Goal: Complete application form

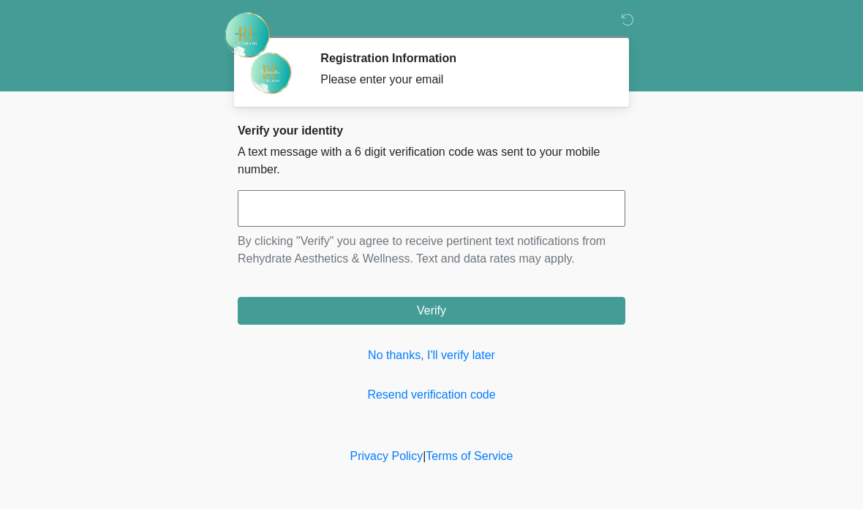
click at [416, 207] on input "text" at bounding box center [432, 208] width 388 height 37
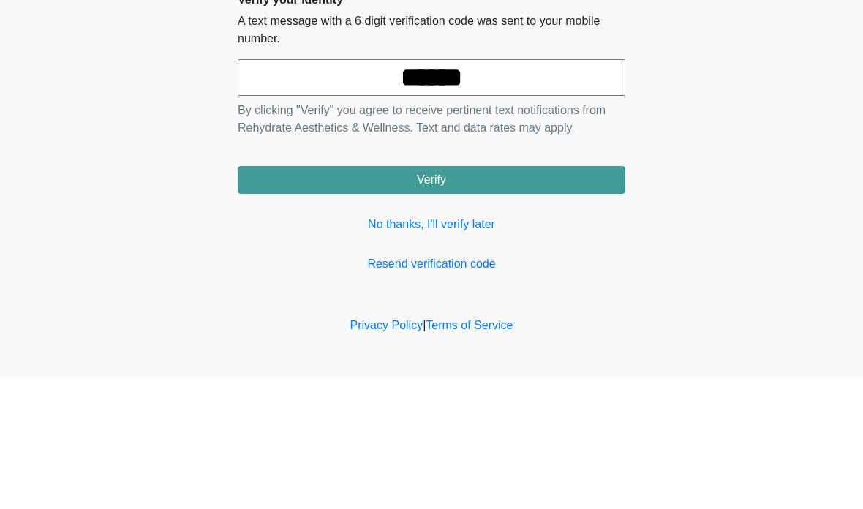
type input "******"
click at [718, 113] on body "‎ ‎ Registration Information Please enter your email Please connect to Wi-Fi no…" at bounding box center [431, 254] width 863 height 509
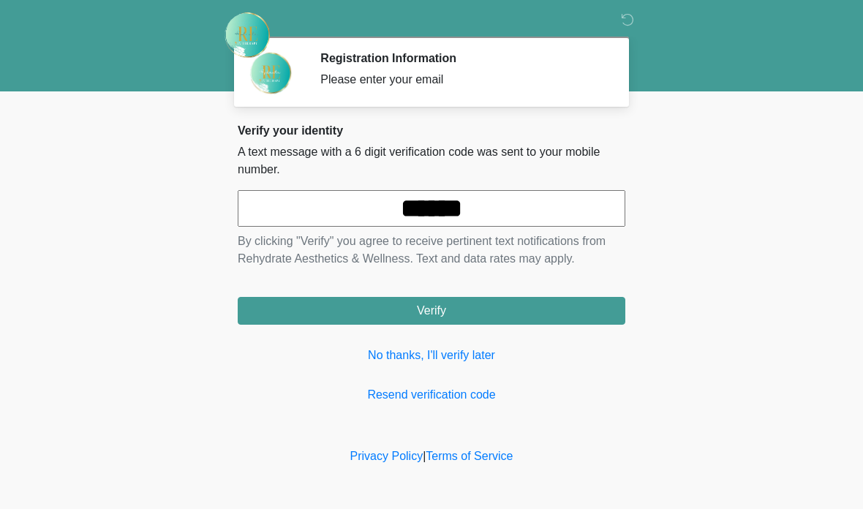
click at [373, 301] on button "Verify" at bounding box center [432, 311] width 388 height 28
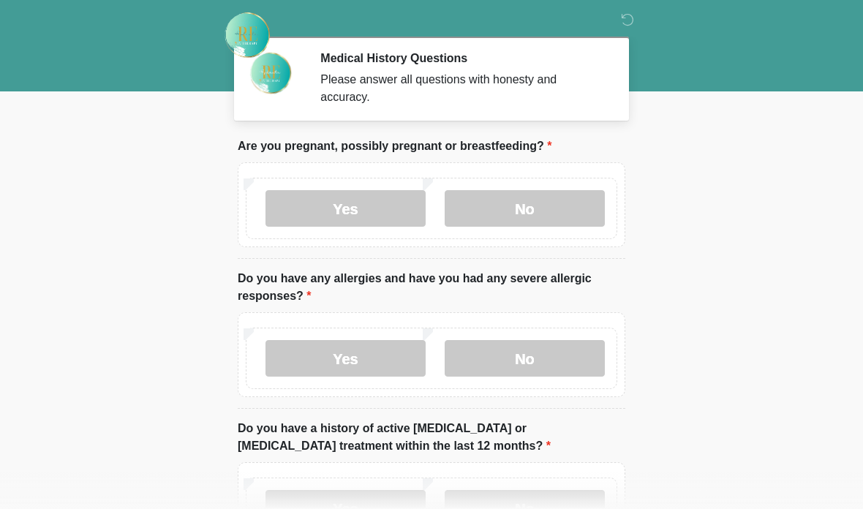
click at [564, 205] on label "No" at bounding box center [525, 208] width 160 height 37
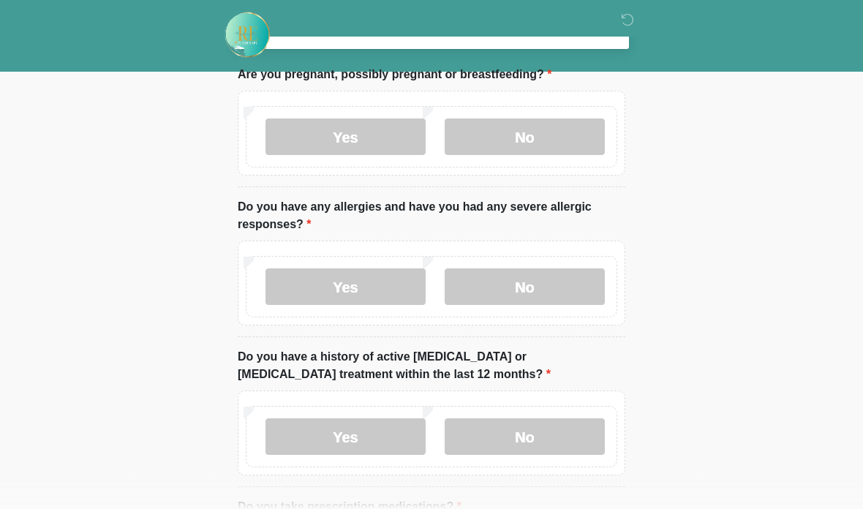
scroll to position [86, 0]
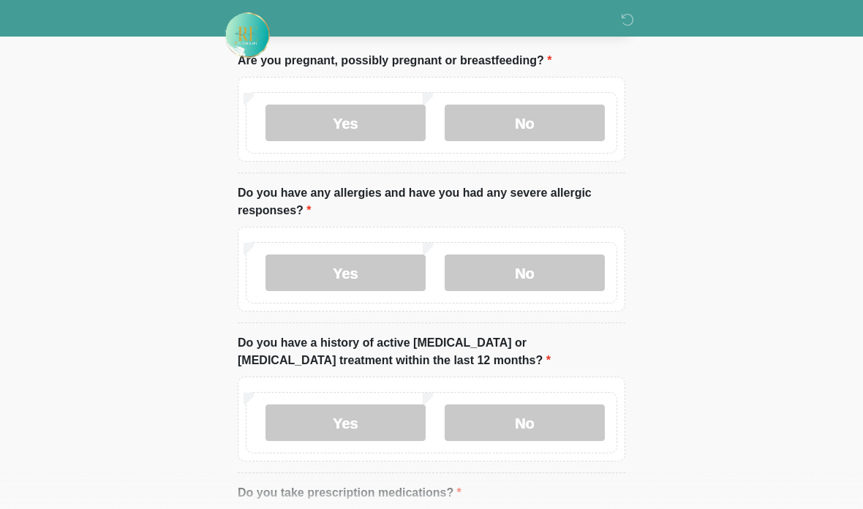
click at [577, 281] on label "No" at bounding box center [525, 273] width 160 height 37
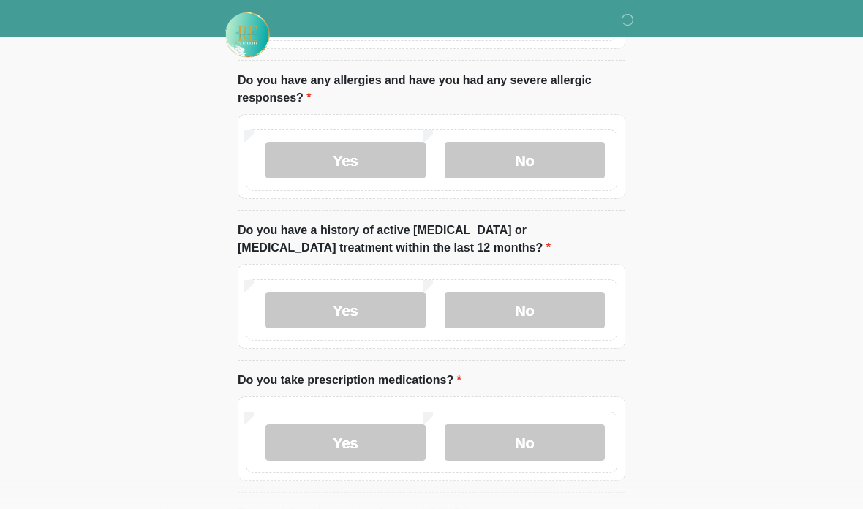
scroll to position [213, 0]
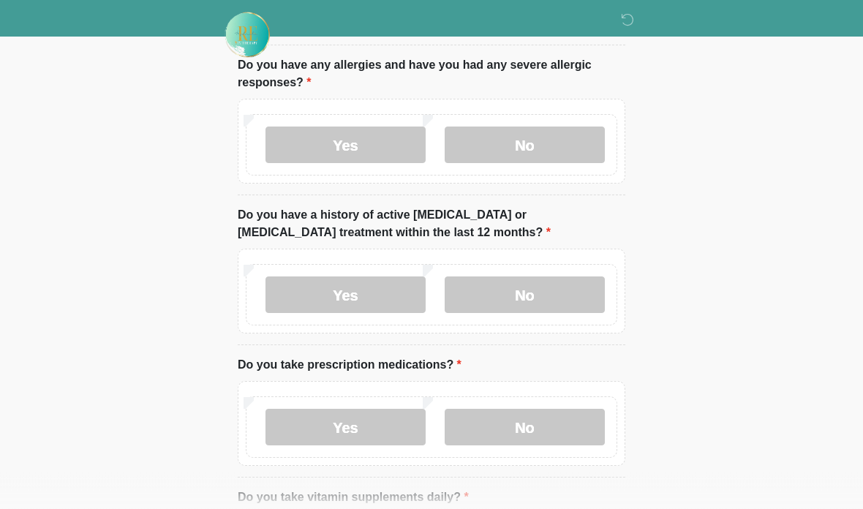
click at [567, 296] on label "No" at bounding box center [525, 295] width 160 height 37
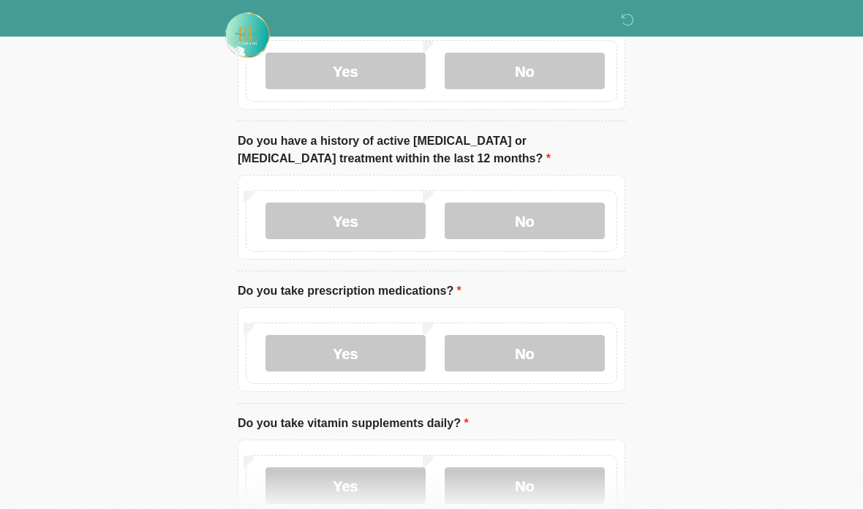
scroll to position [311, 0]
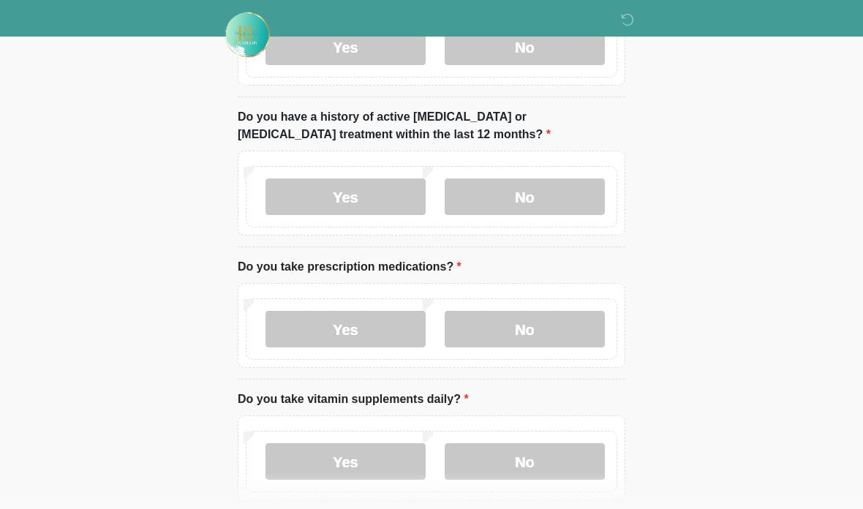
click at [568, 327] on label "No" at bounding box center [525, 330] width 160 height 37
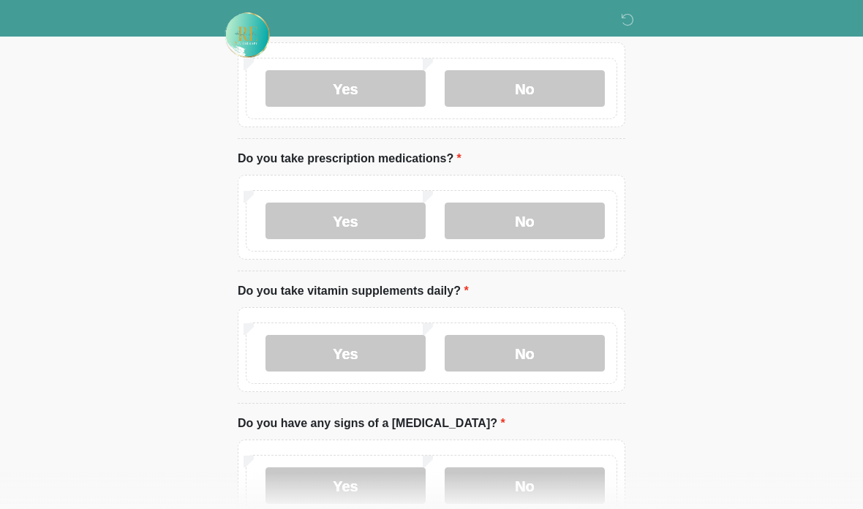
scroll to position [422, 0]
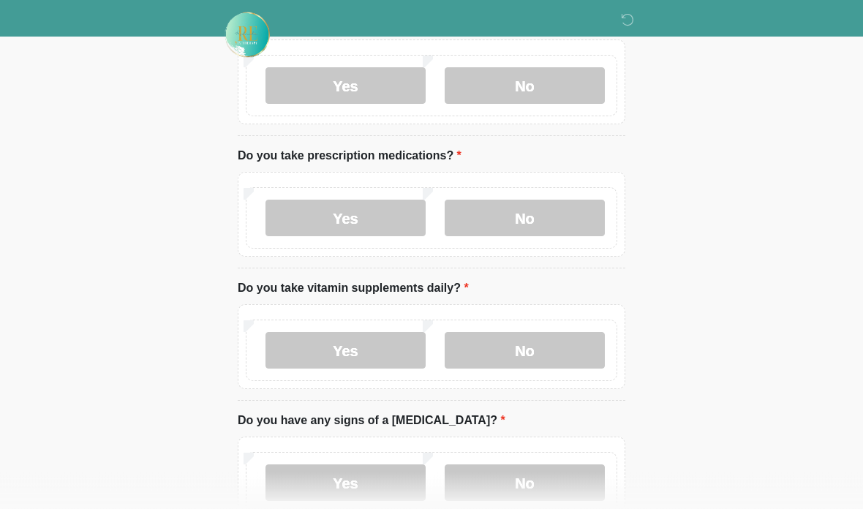
click at [575, 348] on label "No" at bounding box center [525, 351] width 160 height 37
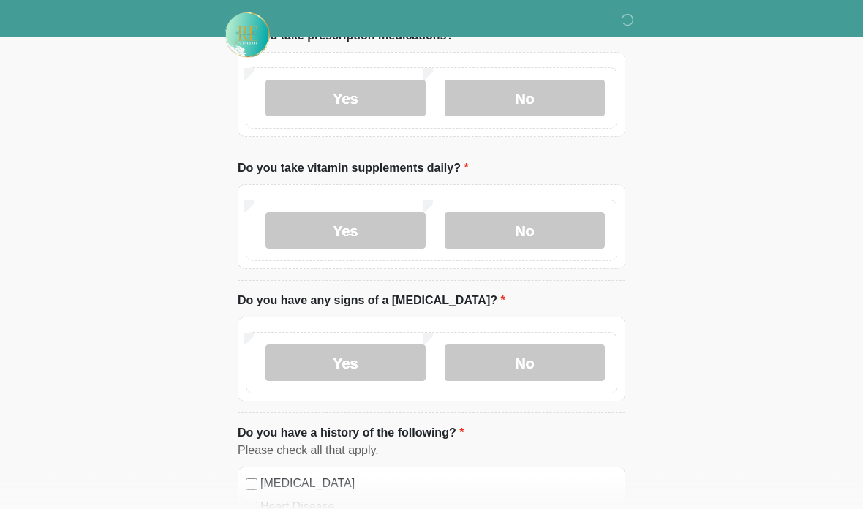
scroll to position [544, 0]
click at [571, 358] on label "No" at bounding box center [525, 362] width 160 height 37
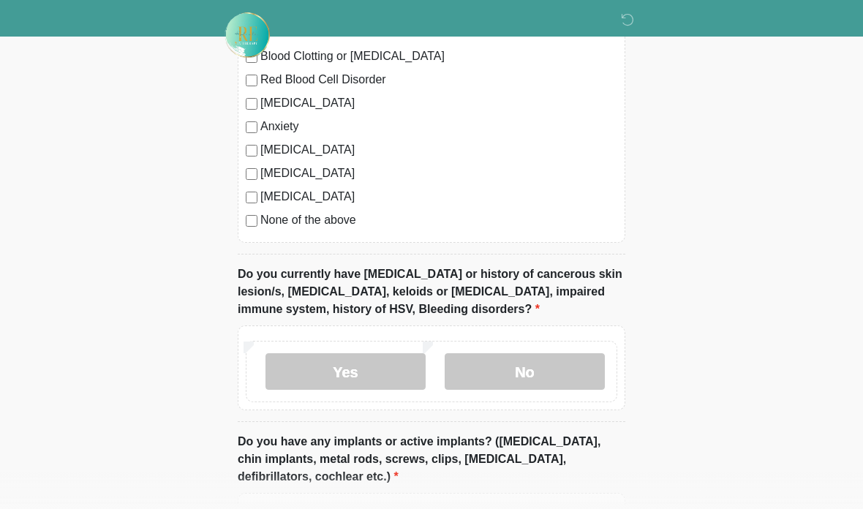
scroll to position [1103, 0]
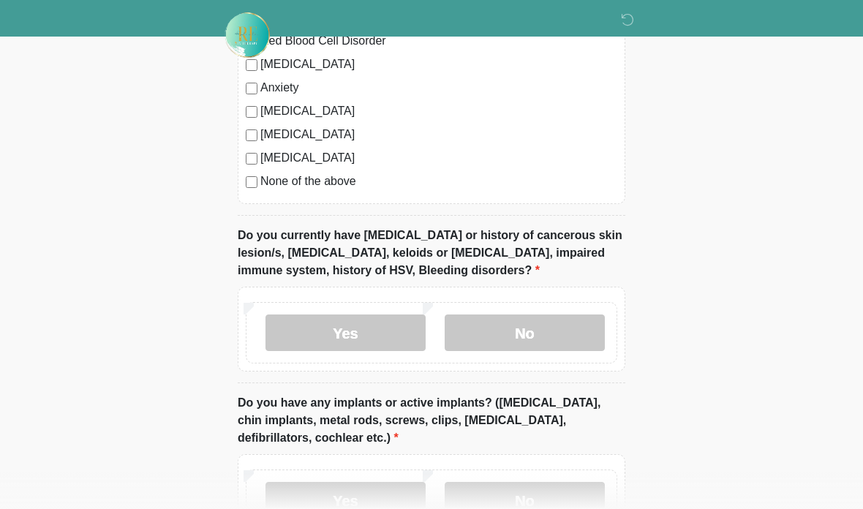
click at [583, 333] on label "No" at bounding box center [525, 333] width 160 height 37
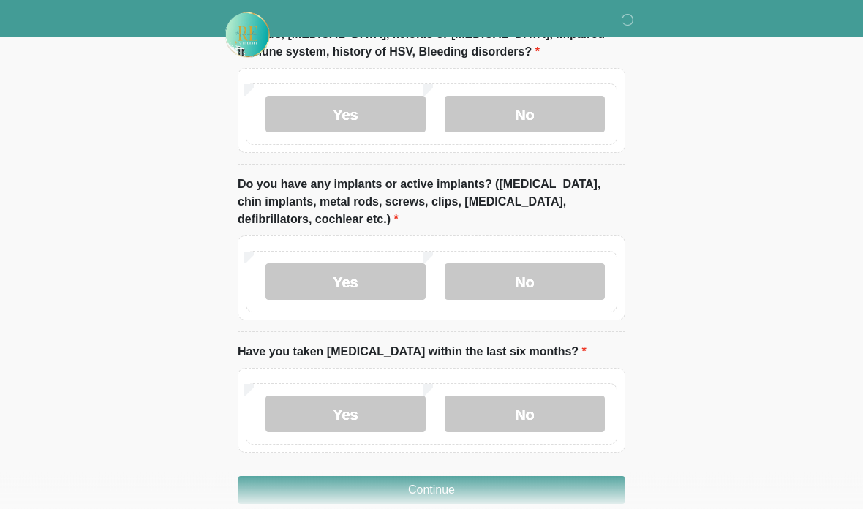
scroll to position [1323, 0]
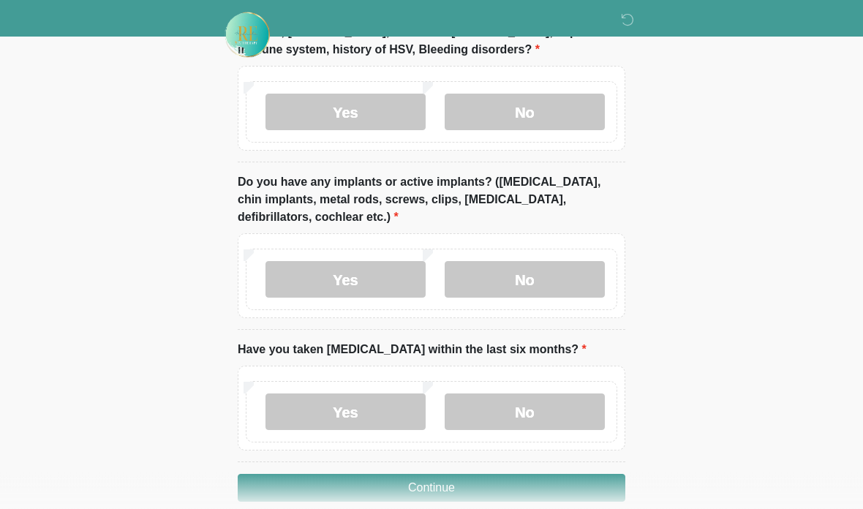
click at [578, 271] on label "No" at bounding box center [525, 280] width 160 height 37
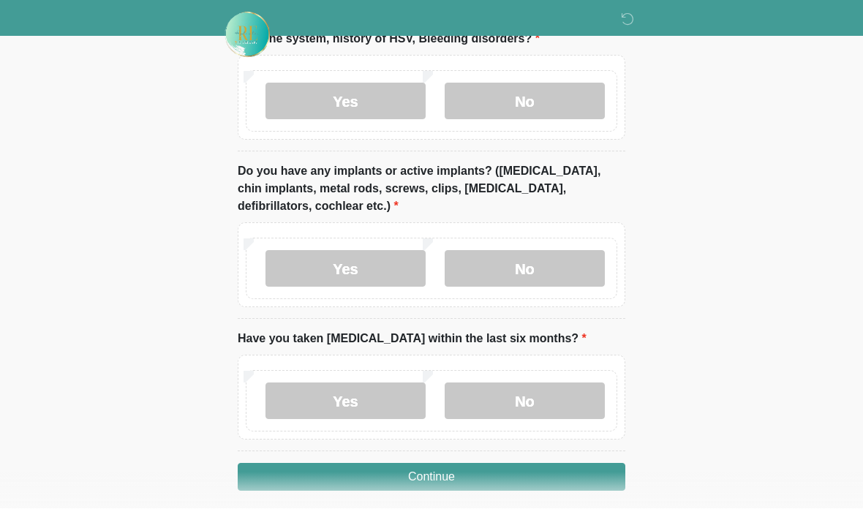
scroll to position [1333, 0]
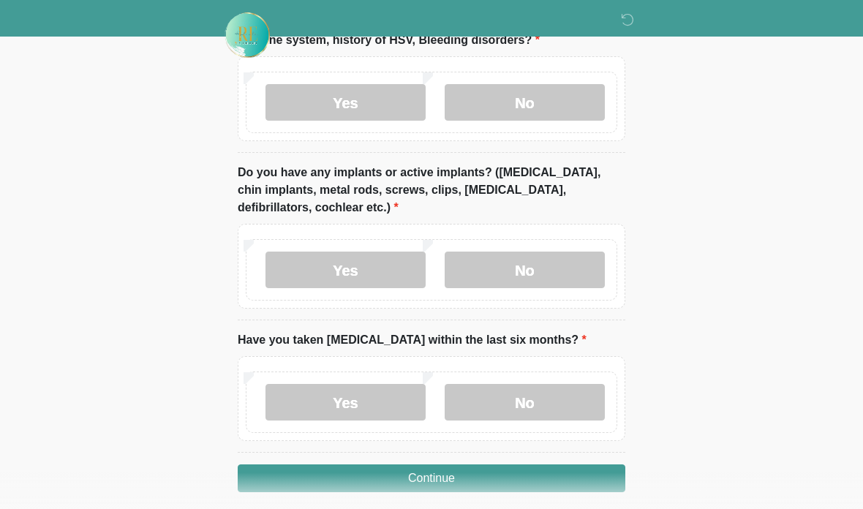
click at [563, 401] on label "No" at bounding box center [525, 402] width 160 height 37
click at [561, 479] on button "Continue" at bounding box center [432, 479] width 388 height 28
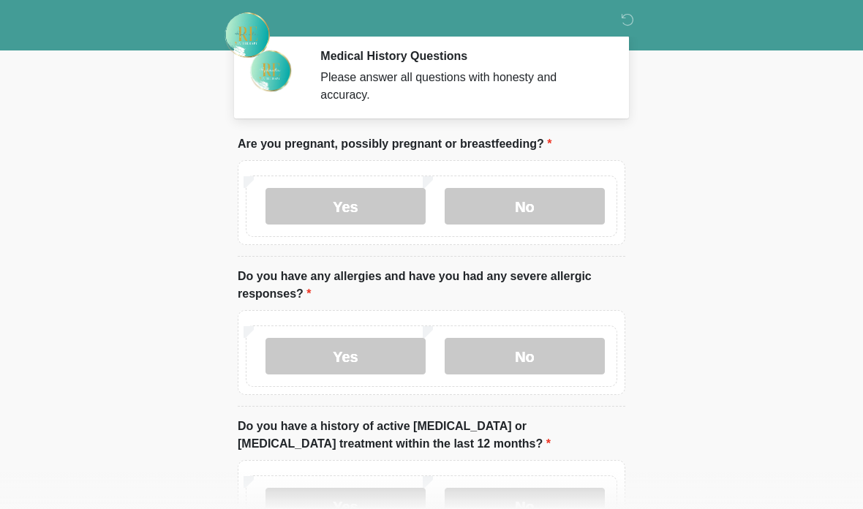
scroll to position [0, 0]
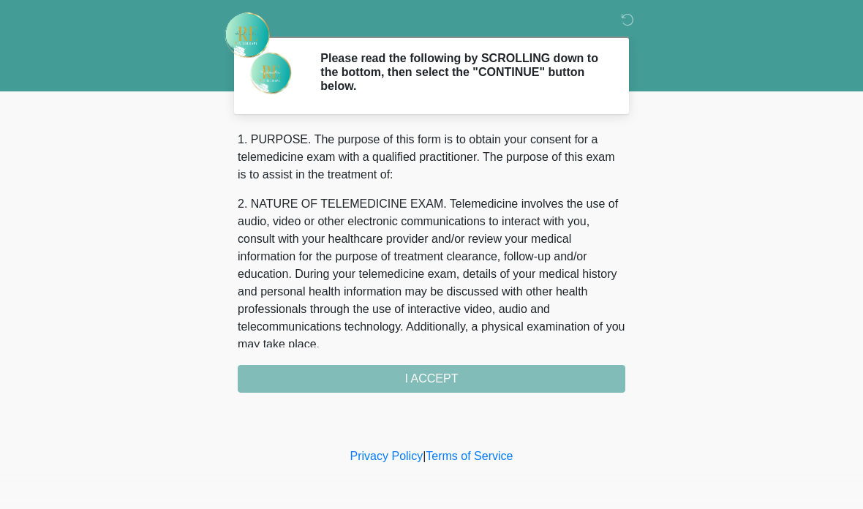
click at [531, 380] on div "1. PURPOSE. The purpose of this form is to obtain your consent for a telemedici…" at bounding box center [432, 262] width 388 height 262
click at [461, 383] on div "1. PURPOSE. The purpose of this form is to obtain your consent for a telemedici…" at bounding box center [432, 262] width 388 height 262
click at [383, 378] on div "1. PURPOSE. The purpose of this form is to obtain your consent for a telemedici…" at bounding box center [432, 262] width 388 height 262
click at [387, 378] on div "1. PURPOSE. The purpose of this form is to obtain your consent for a telemedici…" at bounding box center [432, 262] width 388 height 262
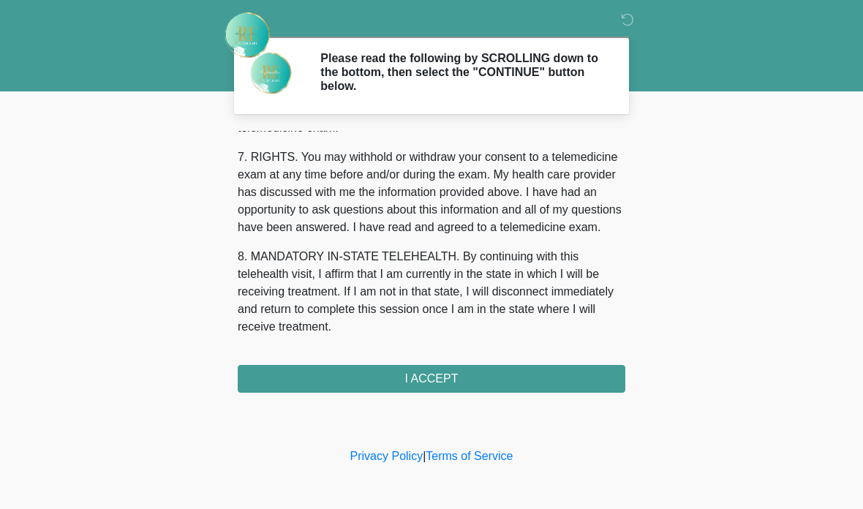
scroll to position [650, 0]
click at [445, 387] on button "I ACCEPT" at bounding box center [432, 379] width 388 height 28
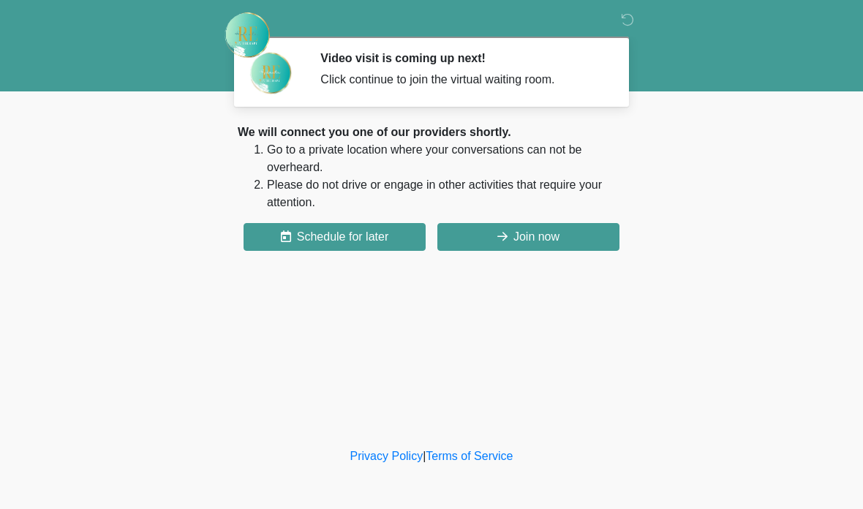
click at [545, 227] on button "Join now" at bounding box center [529, 237] width 182 height 28
